Goal: Task Accomplishment & Management: Manage account settings

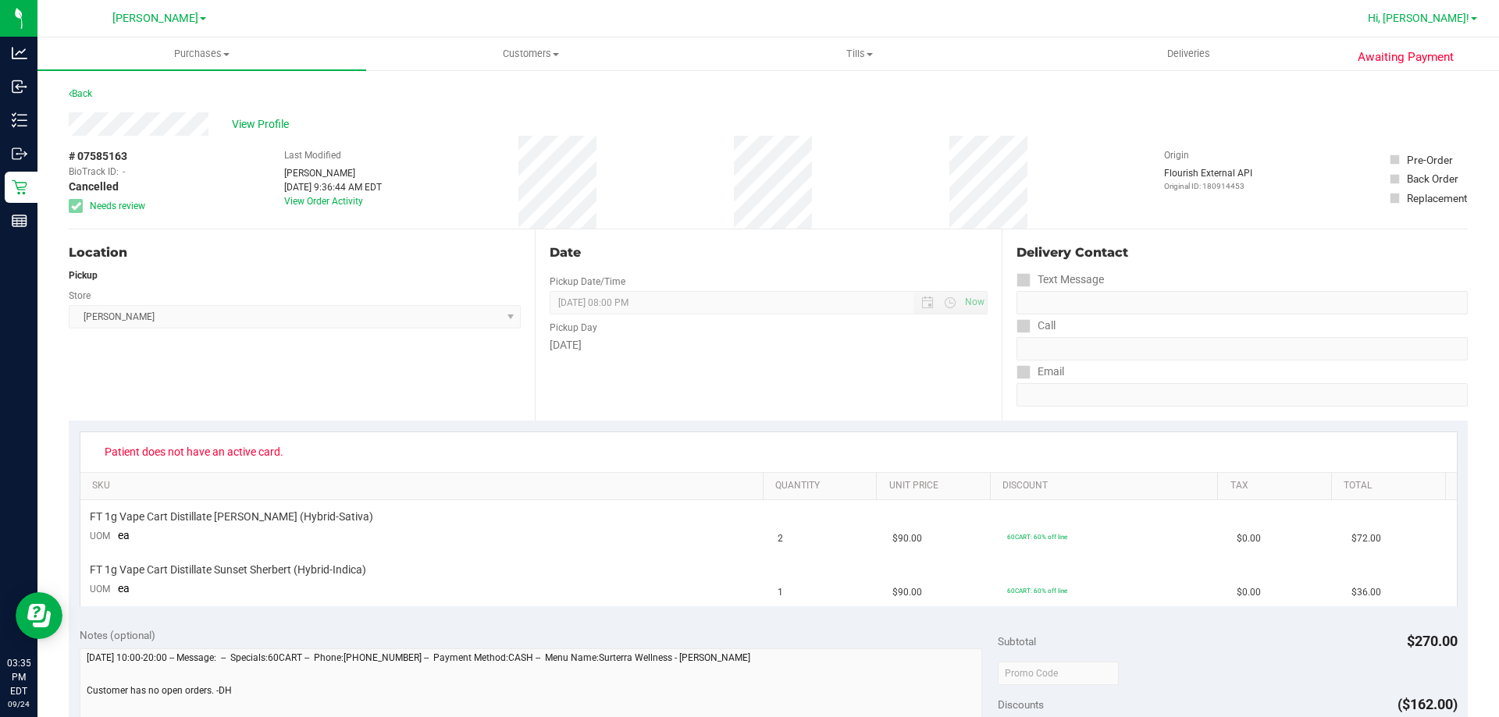
click at [1464, 24] on span "Hi, [PERSON_NAME]!" at bounding box center [1417, 18] width 101 height 12
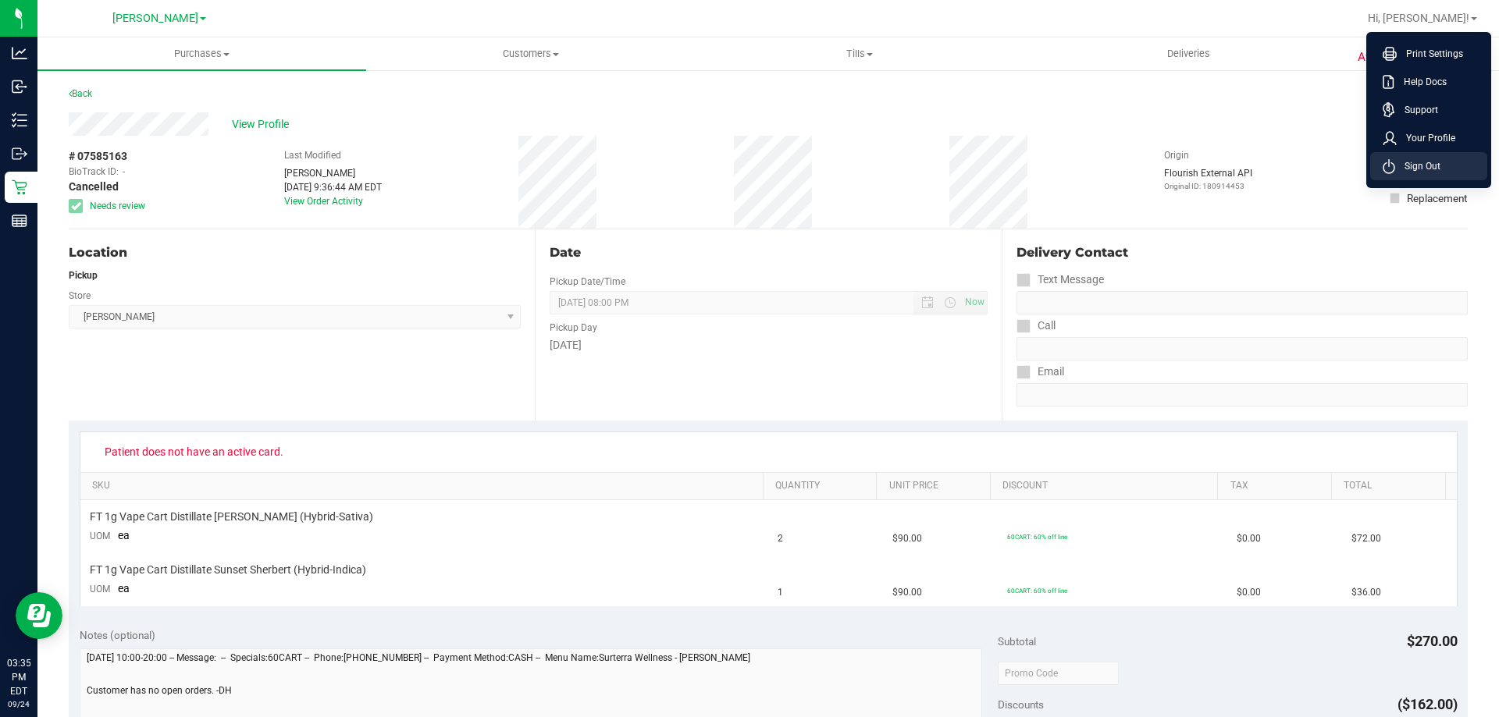
click at [1435, 165] on span "Sign Out" at bounding box center [1417, 166] width 45 height 16
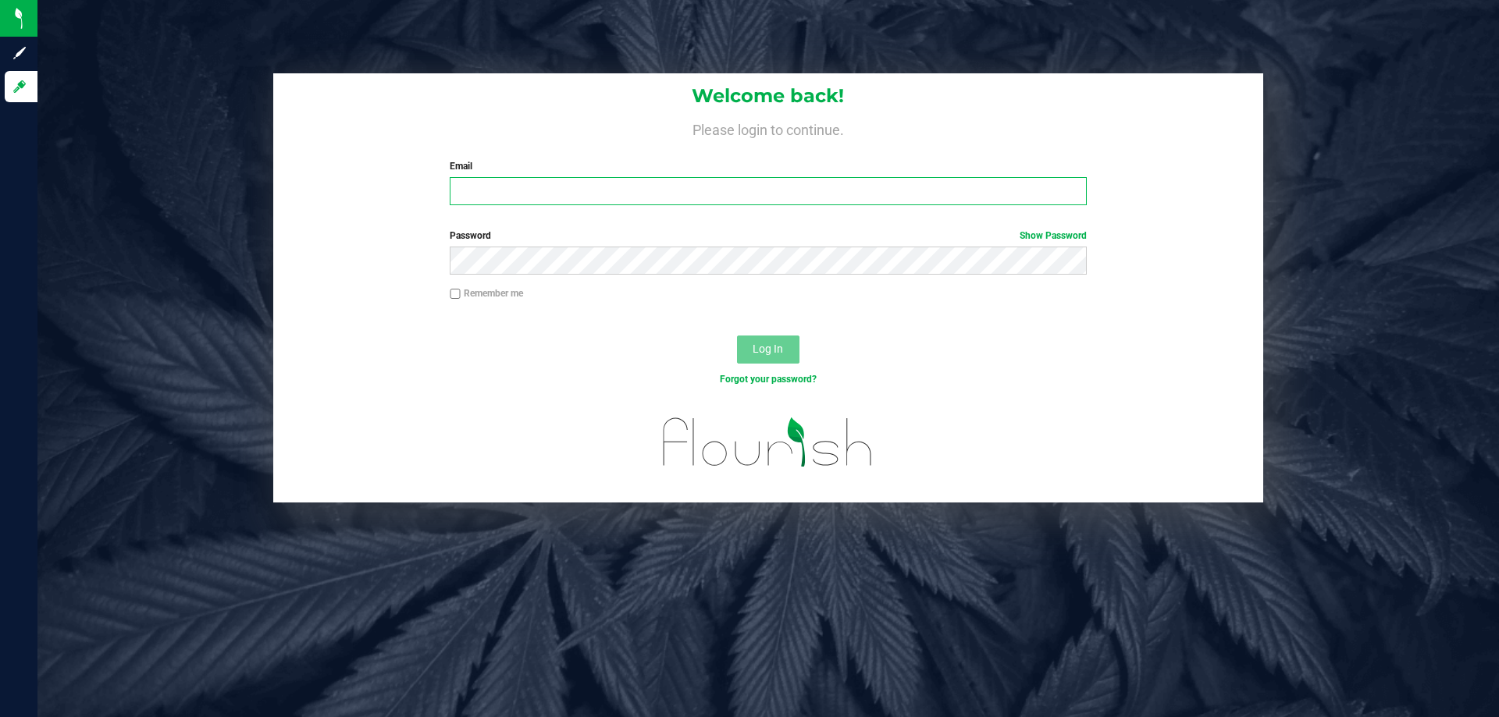
click at [764, 203] on input "Email" at bounding box center [768, 191] width 636 height 28
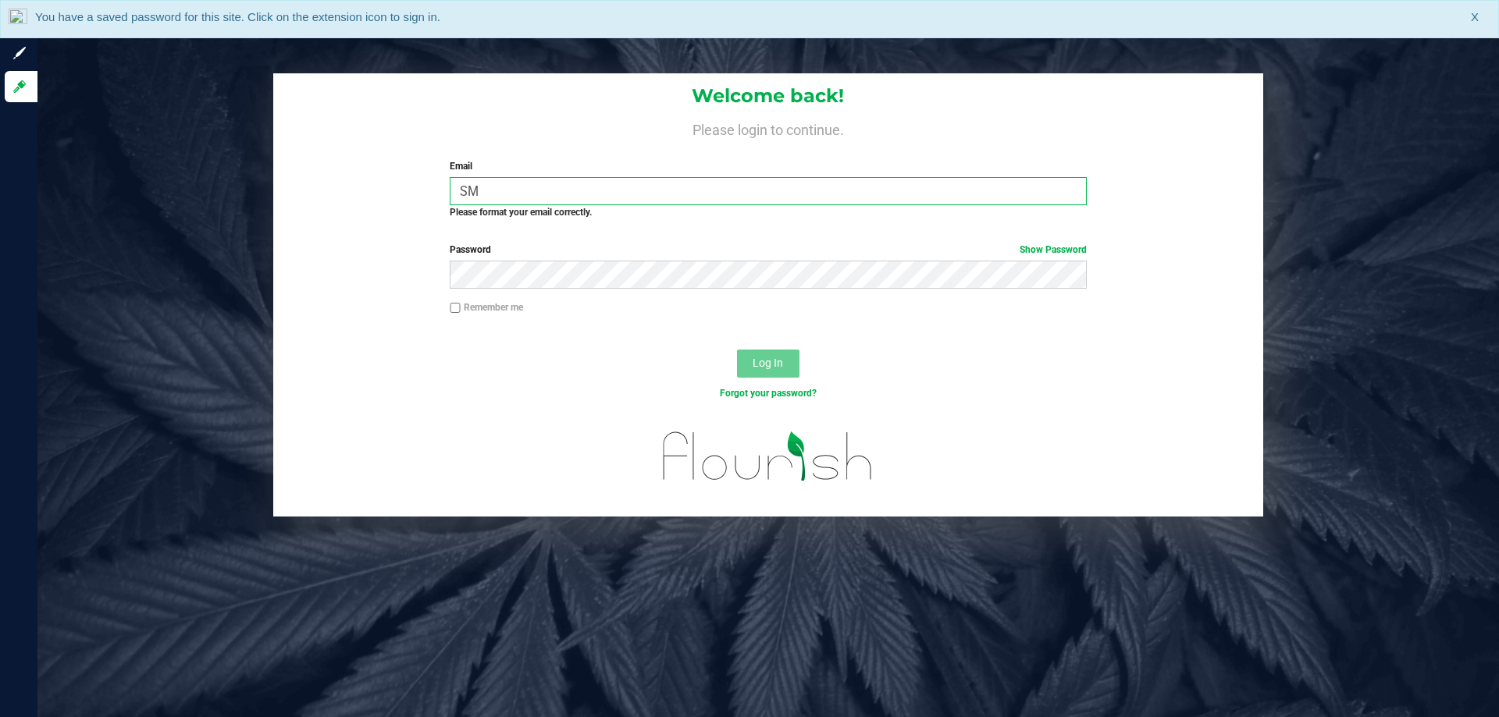
type input "S"
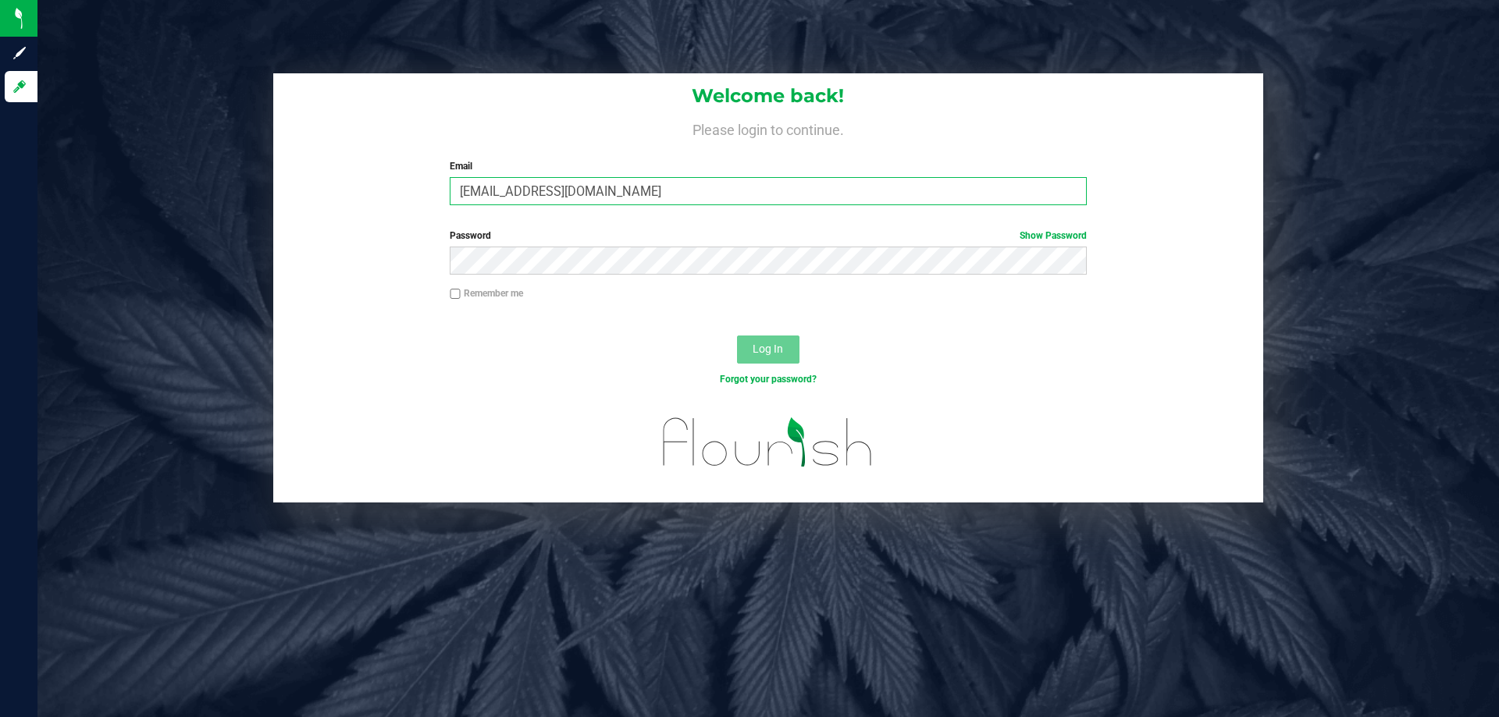
type input "[EMAIL_ADDRESS][DOMAIN_NAME]"
click at [720, 243] on div "Password Show Password" at bounding box center [768, 252] width 660 height 46
click at [737, 336] on button "Log In" at bounding box center [768, 350] width 62 height 28
